Goal: Information Seeking & Learning: Compare options

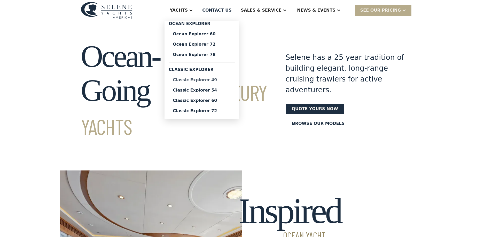
click at [221, 79] on div "Classic Explorer 49" at bounding box center [202, 80] width 58 height 4
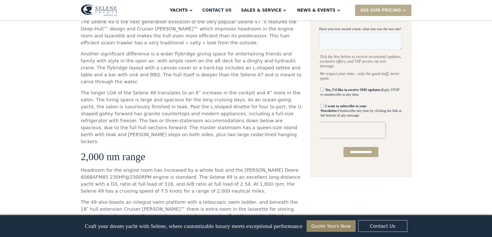
scroll to position [155, 0]
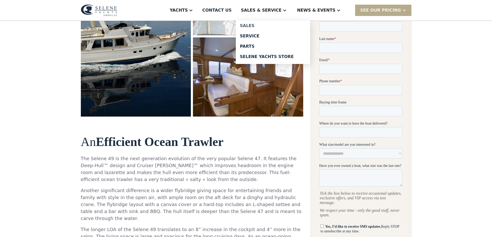
click at [267, 26] on div "Sales" at bounding box center [273, 26] width 66 height 4
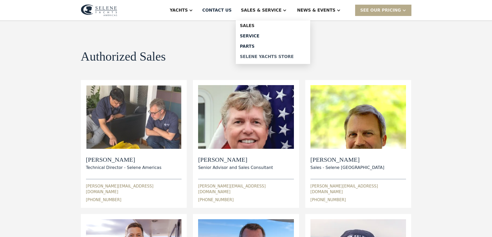
click at [272, 56] on div "Selene Yachts Store" at bounding box center [273, 57] width 66 height 4
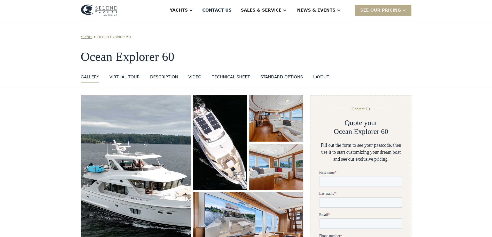
click at [274, 77] on div "standard options" at bounding box center [281, 77] width 43 height 6
click at [313, 78] on div "layout" at bounding box center [321, 77] width 16 height 6
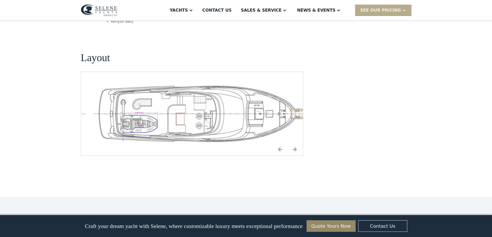
scroll to position [1107, 0]
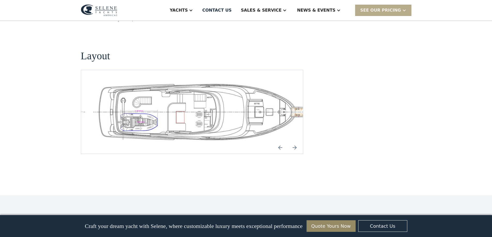
click at [295, 141] on img "Next slide" at bounding box center [294, 147] width 12 height 12
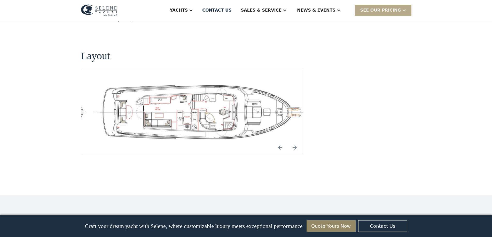
click at [295, 141] on img "Next slide" at bounding box center [294, 147] width 12 height 12
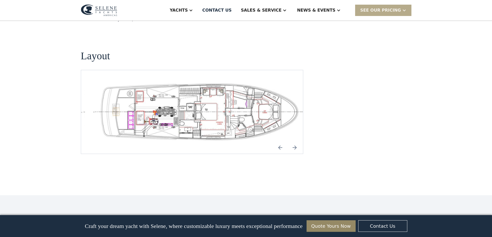
click at [295, 141] on img "Next slide" at bounding box center [294, 147] width 12 height 12
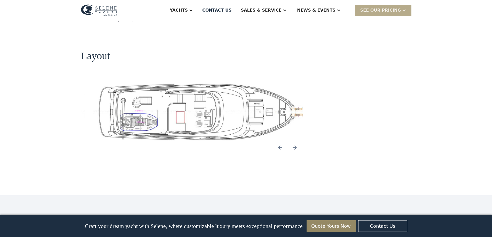
click at [295, 141] on img "Next slide" at bounding box center [294, 147] width 12 height 12
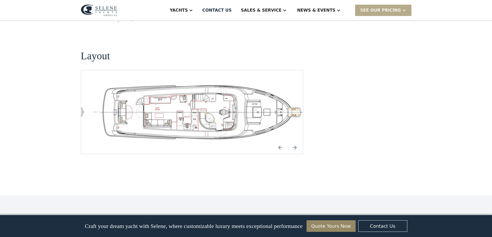
click at [295, 141] on img "Next slide" at bounding box center [294, 147] width 12 height 12
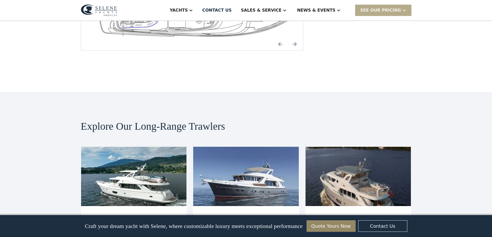
scroll to position [1236, 0]
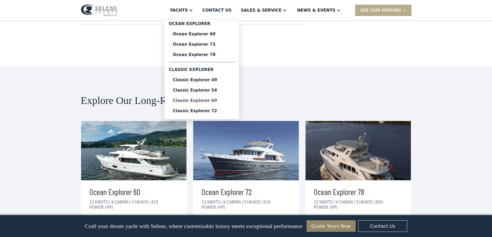
click at [222, 100] on div "Classic Explorer 60" at bounding box center [202, 101] width 58 height 4
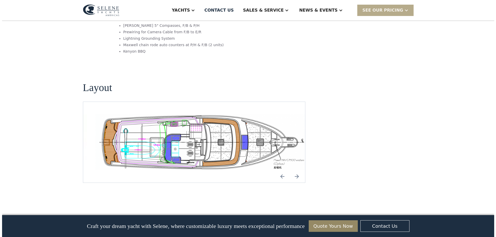
scroll to position [955, 0]
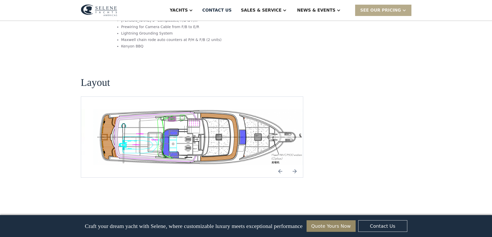
click at [230, 118] on img "open lightbox" at bounding box center [200, 137] width 214 height 56
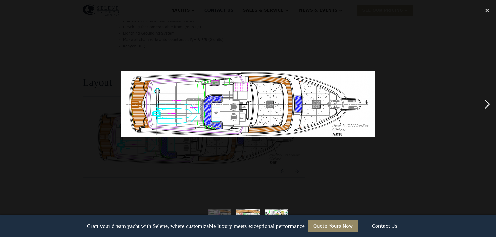
click at [486, 107] on div "next image" at bounding box center [487, 104] width 18 height 199
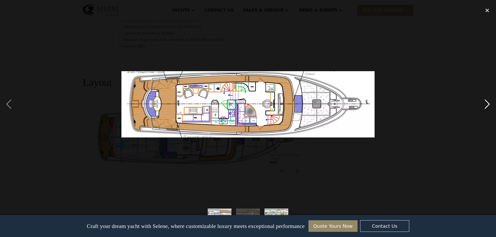
click at [486, 103] on div "next image" at bounding box center [487, 104] width 18 height 199
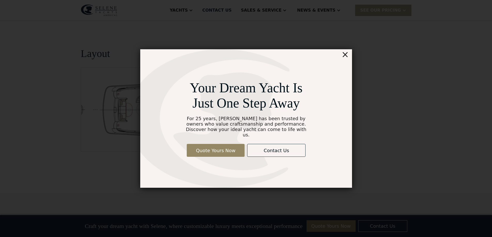
click at [343, 56] on div "×" at bounding box center [344, 54] width 7 height 10
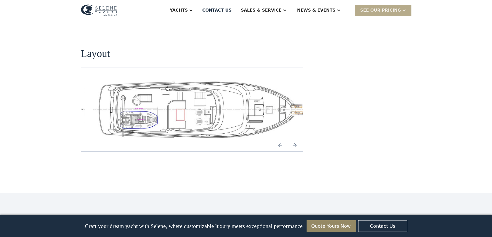
click at [225, 80] on img "open lightbox" at bounding box center [200, 109] width 214 height 59
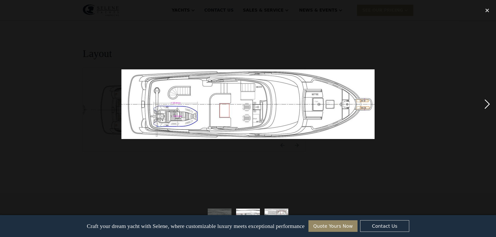
click at [487, 105] on div "next image" at bounding box center [487, 104] width 18 height 199
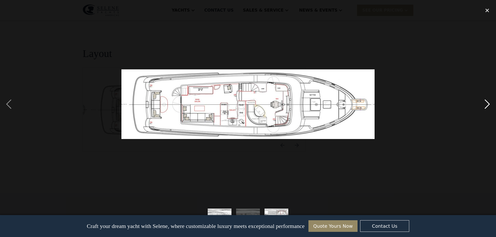
click at [487, 105] on div "next image" at bounding box center [487, 104] width 18 height 199
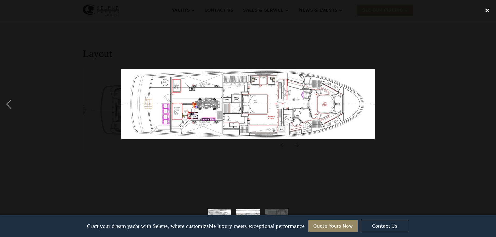
click at [486, 10] on div "close lightbox" at bounding box center [487, 10] width 18 height 11
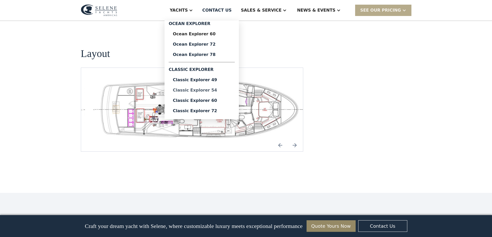
click at [224, 91] on div "Classic Explorer 54" at bounding box center [202, 90] width 58 height 4
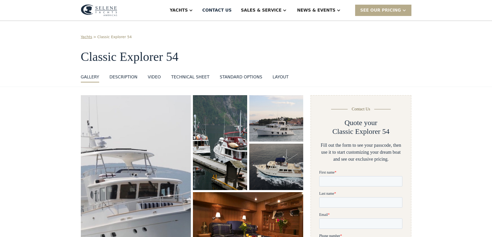
click at [272, 76] on div "layout" at bounding box center [280, 77] width 16 height 6
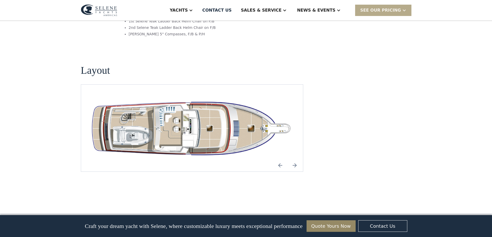
scroll to position [916, 0]
click at [183, 106] on img "open lightbox" at bounding box center [192, 128] width 214 height 62
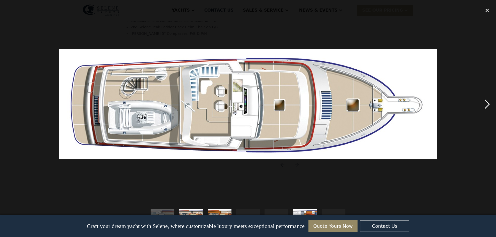
click at [485, 109] on div "next image" at bounding box center [487, 104] width 18 height 199
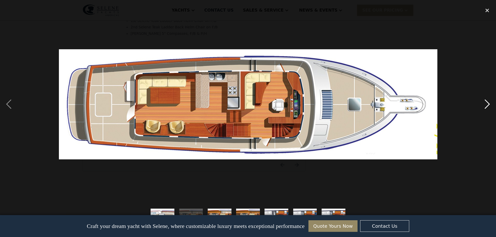
click at [485, 106] on div "next image" at bounding box center [487, 104] width 18 height 199
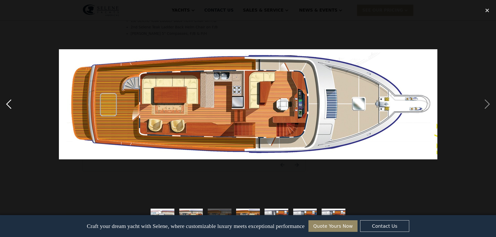
click at [12, 105] on div "previous image" at bounding box center [9, 104] width 18 height 199
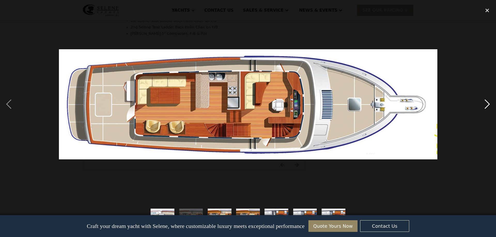
click at [488, 105] on div "next image" at bounding box center [487, 104] width 18 height 199
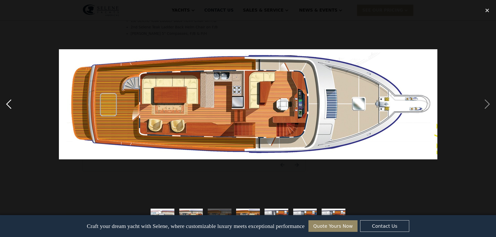
click at [9, 106] on div "previous image" at bounding box center [9, 104] width 18 height 199
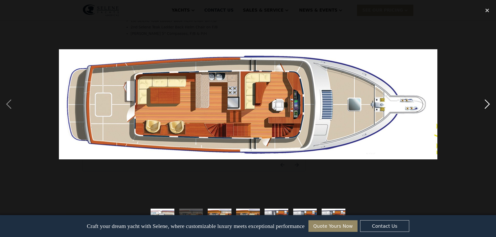
click at [489, 106] on div "next image" at bounding box center [487, 104] width 18 height 199
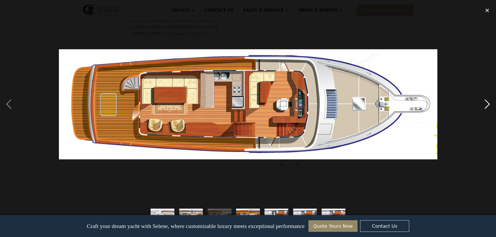
click at [488, 105] on div "next image" at bounding box center [487, 104] width 18 height 199
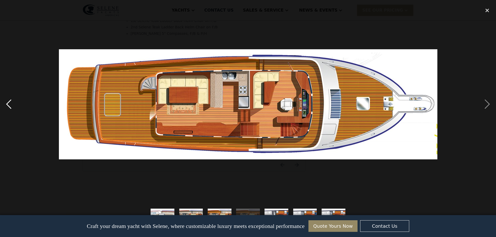
click at [9, 106] on div "previous image" at bounding box center [9, 104] width 18 height 199
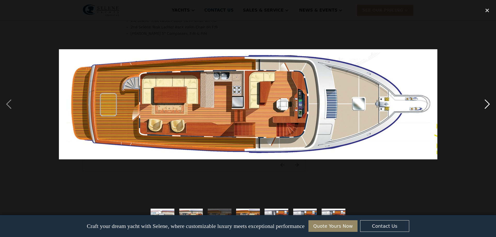
click at [489, 103] on div "next image" at bounding box center [487, 104] width 18 height 199
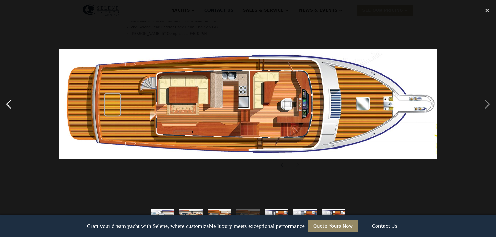
click at [7, 103] on div "previous image" at bounding box center [9, 104] width 18 height 199
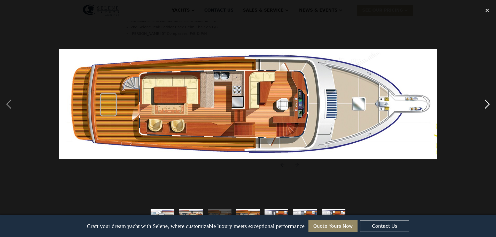
click at [487, 103] on div "next image" at bounding box center [487, 104] width 18 height 199
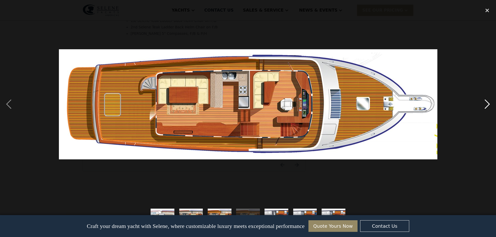
click at [486, 104] on div "next image" at bounding box center [487, 104] width 18 height 199
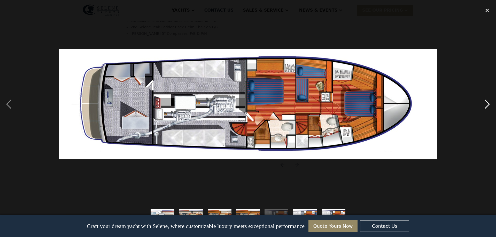
click at [484, 103] on div "next image" at bounding box center [487, 104] width 18 height 199
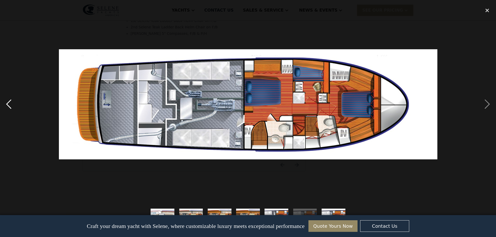
click at [7, 106] on div "previous image" at bounding box center [9, 104] width 18 height 199
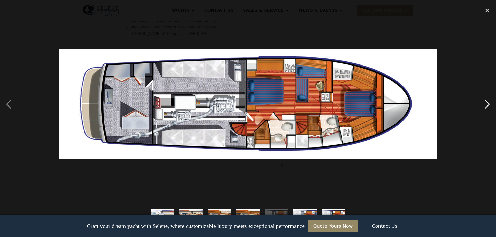
click at [488, 103] on div "next image" at bounding box center [487, 104] width 18 height 199
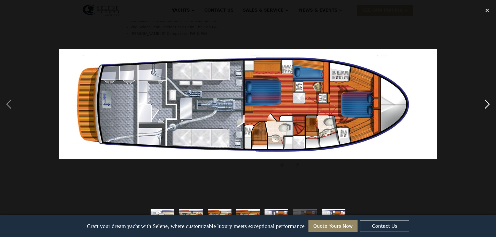
click at [486, 108] on div "next image" at bounding box center [487, 104] width 18 height 199
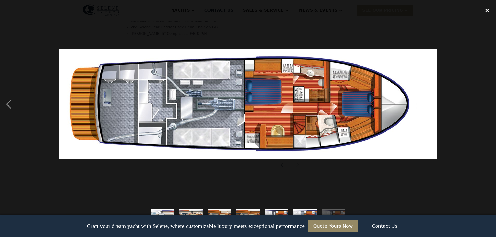
click at [483, 12] on div "close lightbox" at bounding box center [487, 10] width 18 height 11
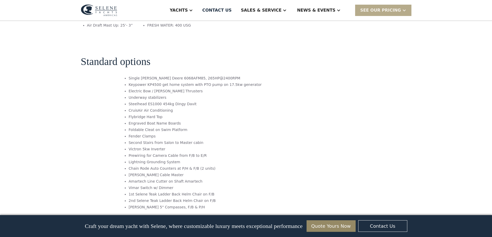
scroll to position [709, 0]
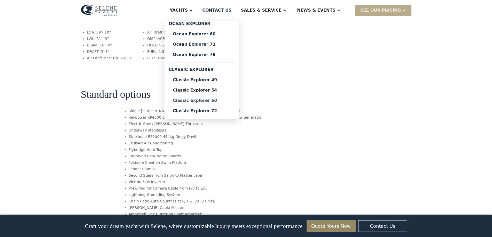
click at [223, 101] on div "Classic Explorer 60" at bounding box center [202, 101] width 58 height 4
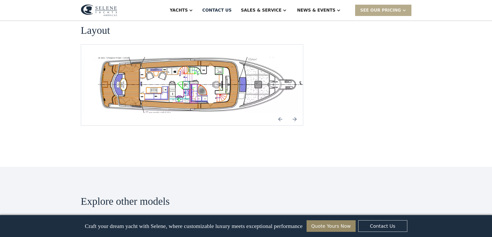
scroll to position [1007, 0]
click at [179, 59] on img "open lightbox" at bounding box center [200, 86] width 214 height 56
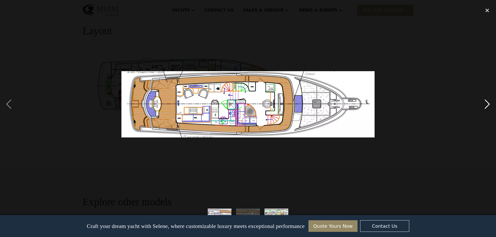
click at [488, 103] on div "next image" at bounding box center [487, 104] width 18 height 199
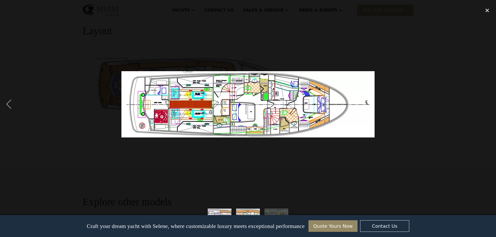
click at [222, 210] on img "show item 1 of 3" at bounding box center [219, 221] width 90 height 24
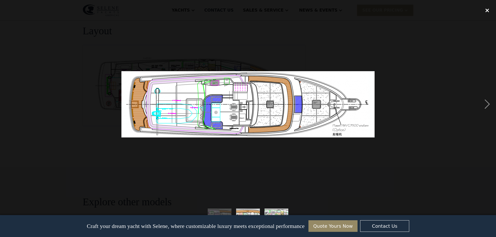
click at [486, 9] on div "close lightbox" at bounding box center [487, 10] width 18 height 11
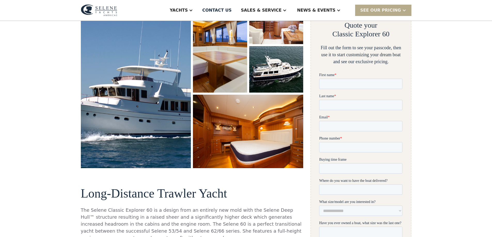
scroll to position [0, 0]
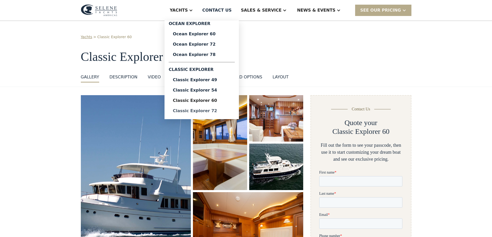
click at [212, 112] on div "Classic Explorer 72" at bounding box center [202, 111] width 58 height 4
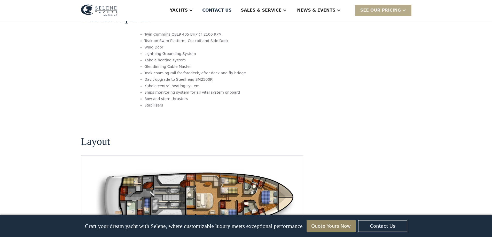
scroll to position [625, 0]
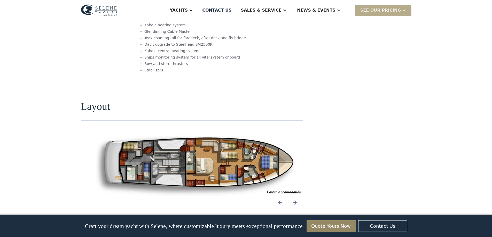
click at [209, 140] on img "open lightbox" at bounding box center [200, 165] width 214 height 64
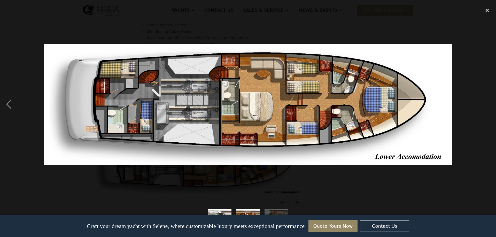
click at [221, 211] on img "show item 1 of 3" at bounding box center [219, 221] width 80 height 24
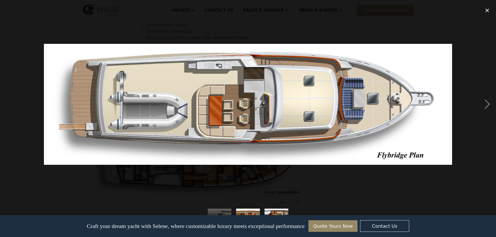
click at [252, 212] on img "show item 2 of 3" at bounding box center [248, 221] width 80 height 24
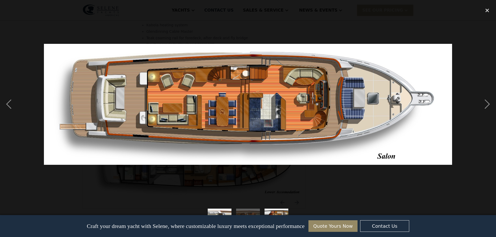
click at [269, 210] on img "show item 3 of 3" at bounding box center [276, 221] width 80 height 24
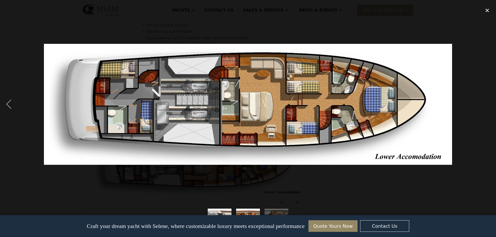
click at [248, 211] on img "show item 2 of 3" at bounding box center [248, 221] width 80 height 24
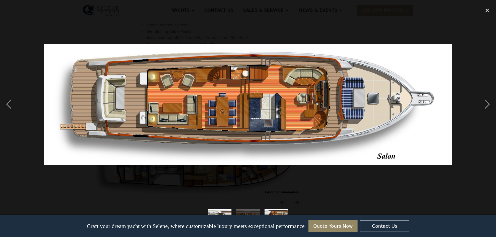
click at [227, 210] on img "show item 1 of 3" at bounding box center [219, 221] width 80 height 24
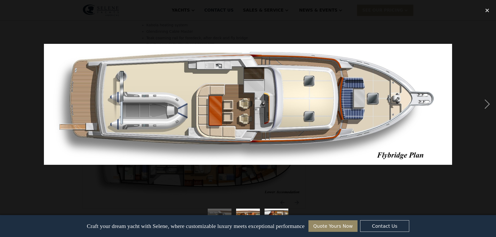
click at [279, 210] on img "show item 3 of 3" at bounding box center [276, 221] width 80 height 24
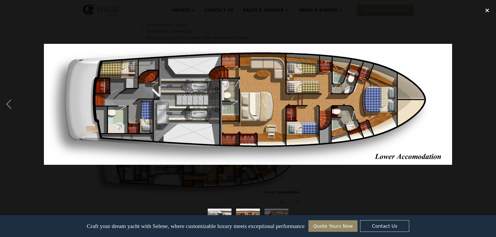
click at [486, 11] on div "close lightbox" at bounding box center [487, 10] width 18 height 11
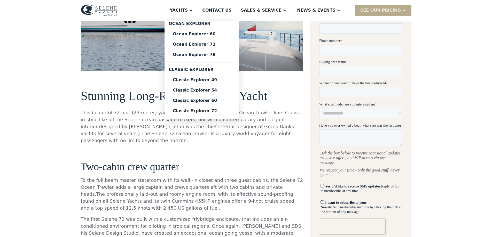
scroll to position [160, 0]
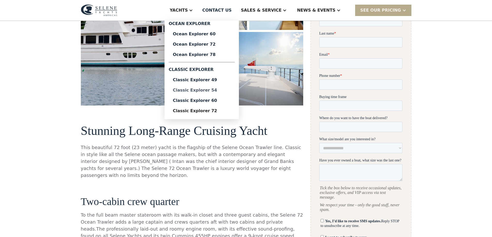
click at [220, 90] on div "Classic Explorer 54" at bounding box center [202, 90] width 58 height 4
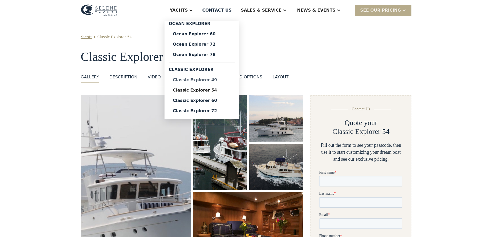
click at [219, 81] on div "Classic Explorer 49" at bounding box center [202, 80] width 58 height 4
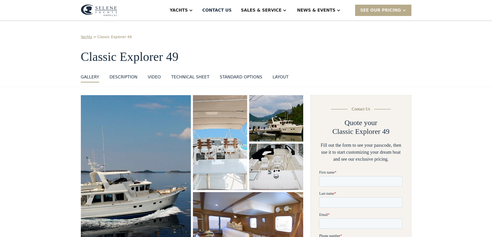
click at [176, 76] on div "Technical sheet" at bounding box center [190, 77] width 38 height 6
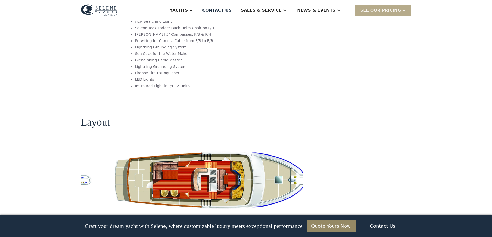
scroll to position [969, 0]
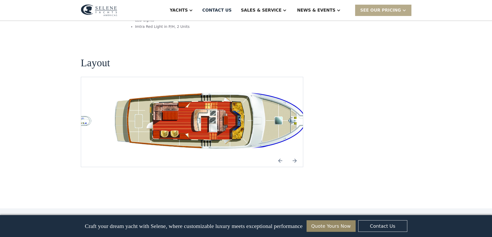
click at [295, 155] on img "Next slide" at bounding box center [294, 161] width 12 height 12
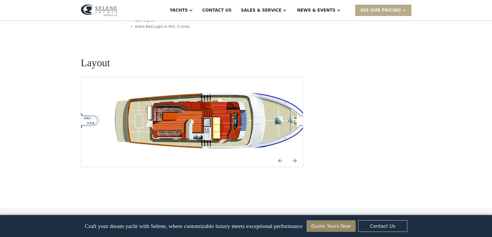
click at [294, 155] on img "Next slide" at bounding box center [294, 161] width 12 height 12
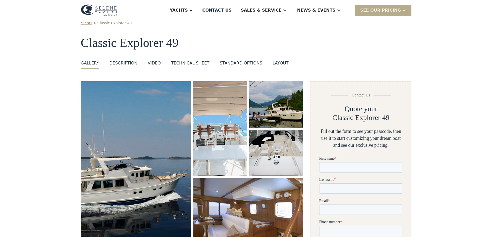
scroll to position [0, 0]
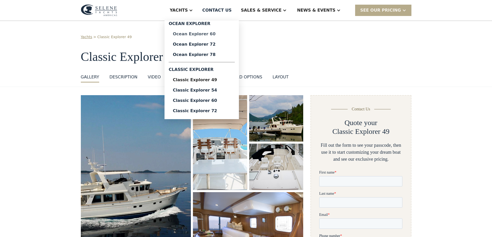
click at [216, 35] on div "Ocean Explorer 60" at bounding box center [202, 34] width 58 height 4
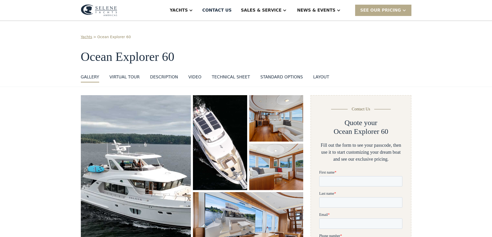
click at [229, 78] on div "Technical sheet" at bounding box center [231, 77] width 38 height 6
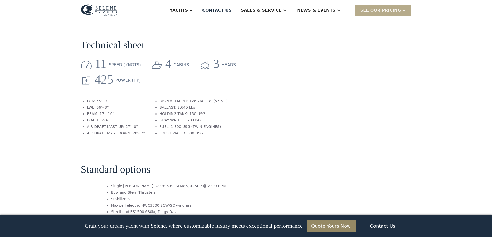
scroll to position [791, 0]
